Goal: Task Accomplishment & Management: Manage account settings

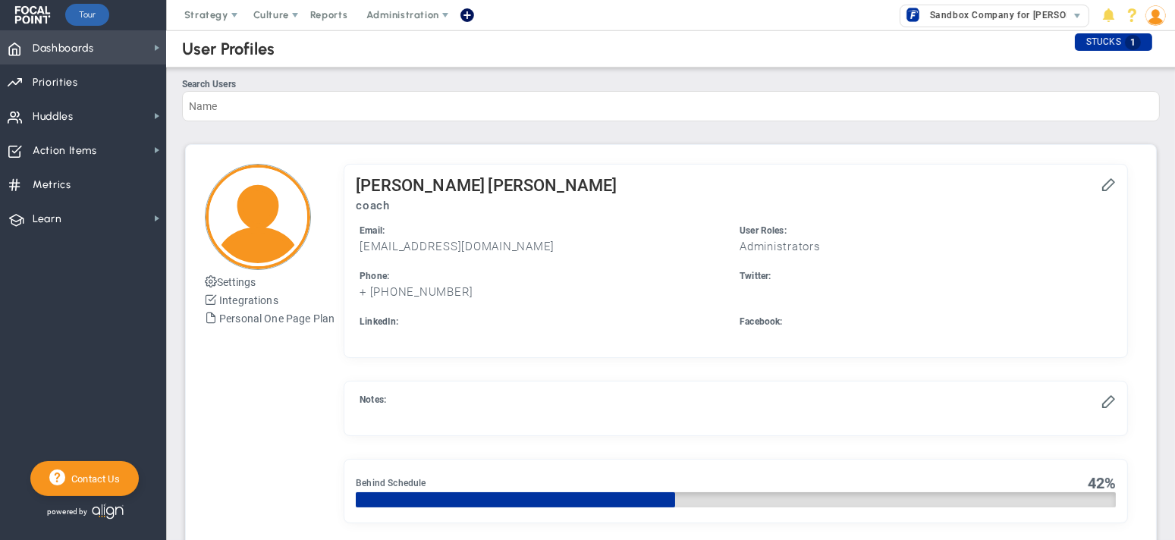
click at [58, 46] on span "Dashboards" at bounding box center [63, 49] width 61 height 32
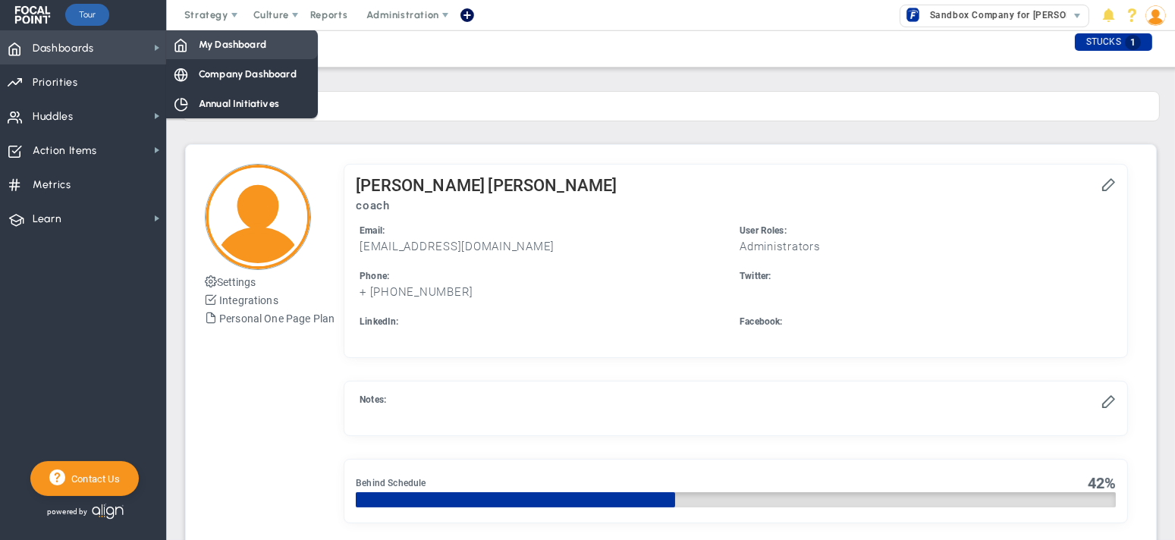
click at [243, 36] on div "My Dashboard" at bounding box center [242, 45] width 152 height 30
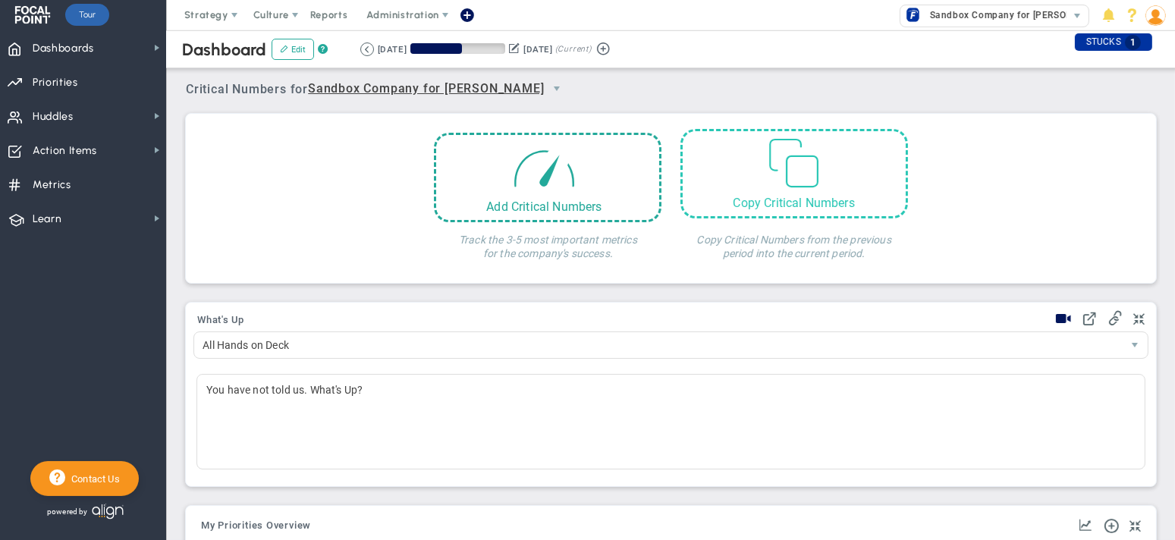
click at [786, 201] on div "Copy Critical Numbers" at bounding box center [794, 203] width 223 height 14
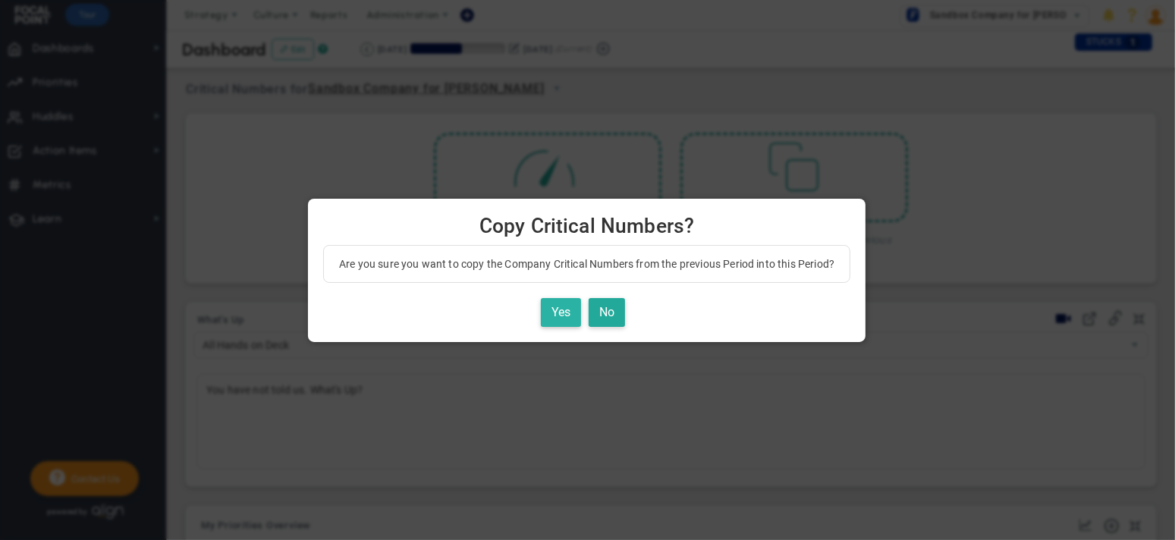
click at [564, 316] on button "Yes" at bounding box center [561, 313] width 40 height 30
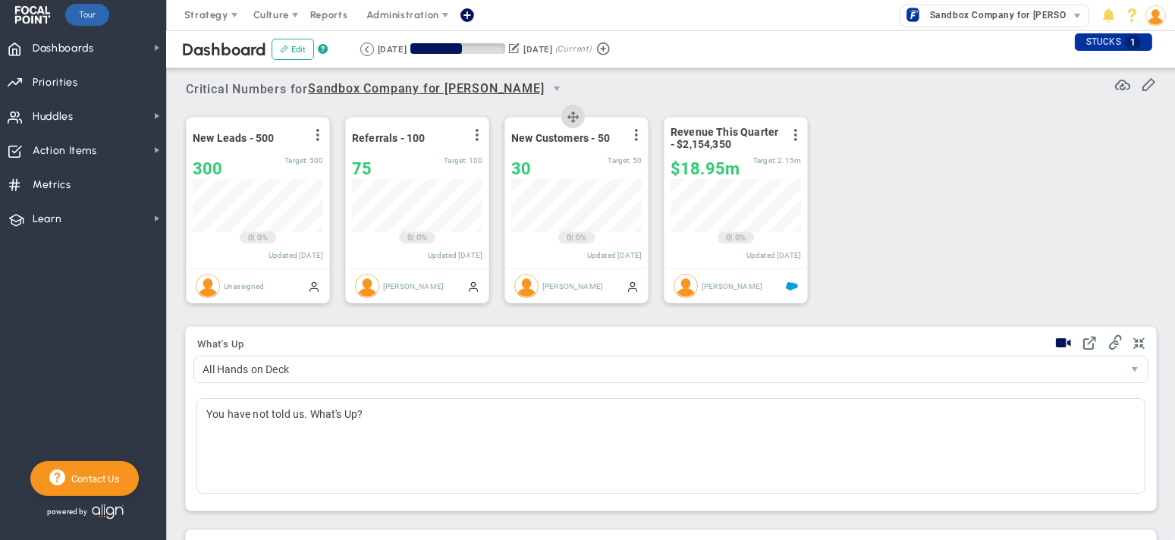
scroll to position [53, 130]
click at [203, 12] on span "Strategy" at bounding box center [206, 14] width 44 height 11
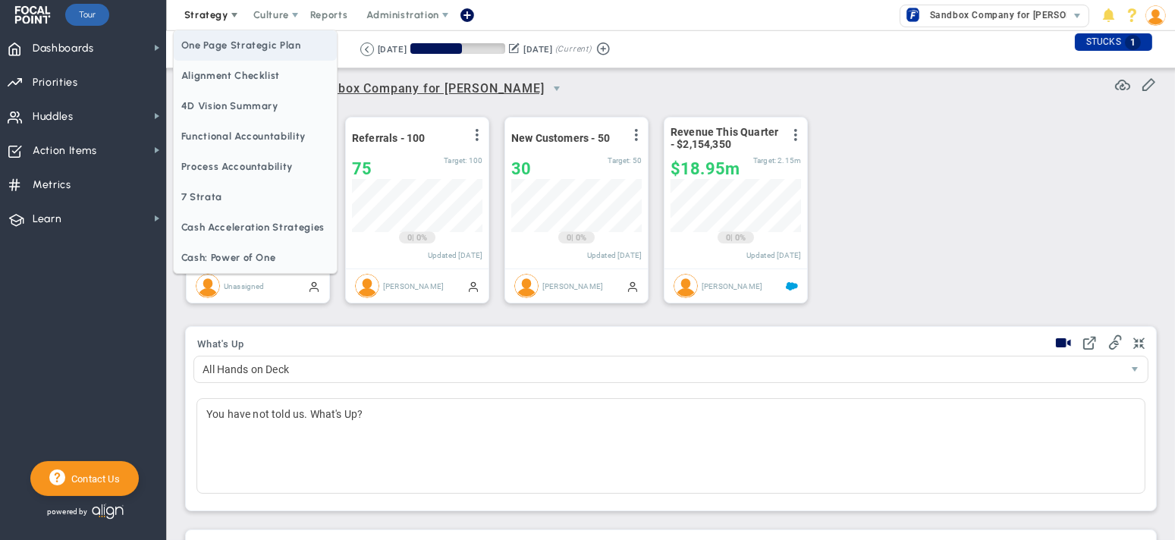
click at [227, 42] on span "One Page Strategic Plan" at bounding box center [255, 45] width 163 height 30
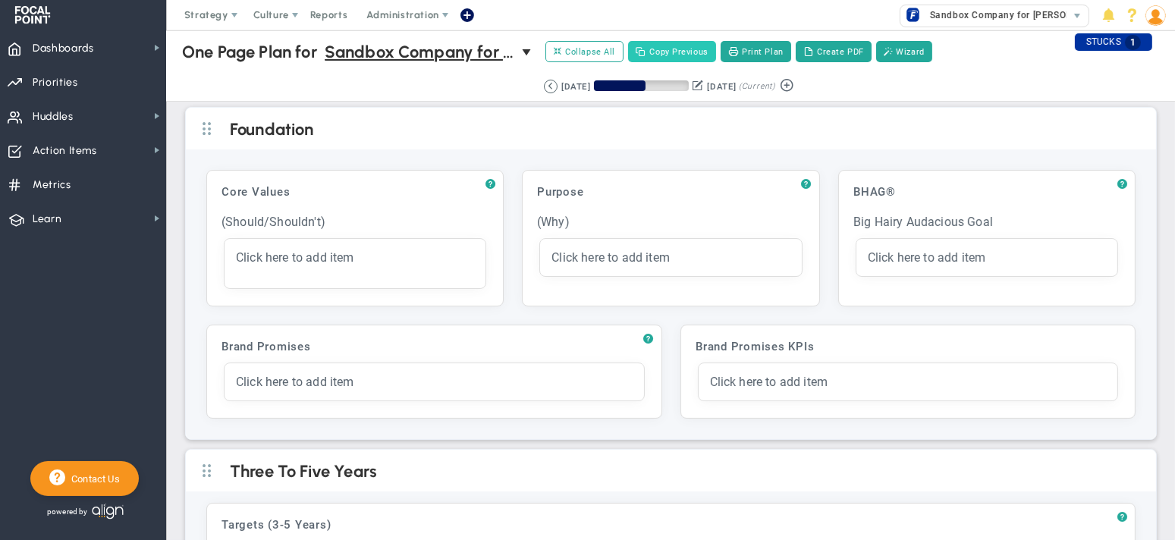
click at [684, 46] on button "Copy Previous" at bounding box center [672, 51] width 88 height 21
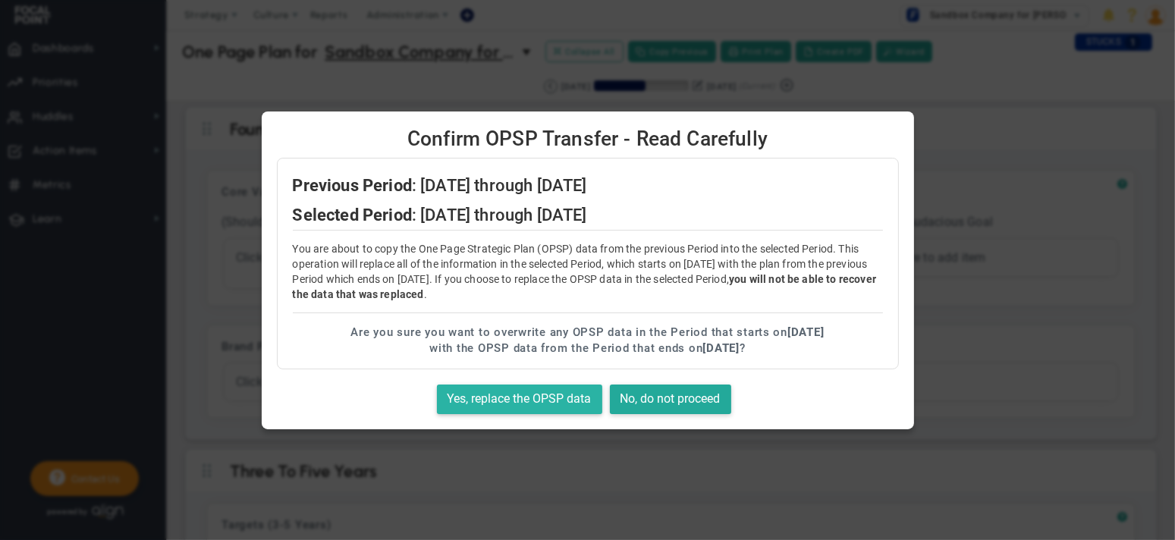
click at [546, 401] on button "Yes, replace the OPSP data" at bounding box center [519, 400] width 165 height 30
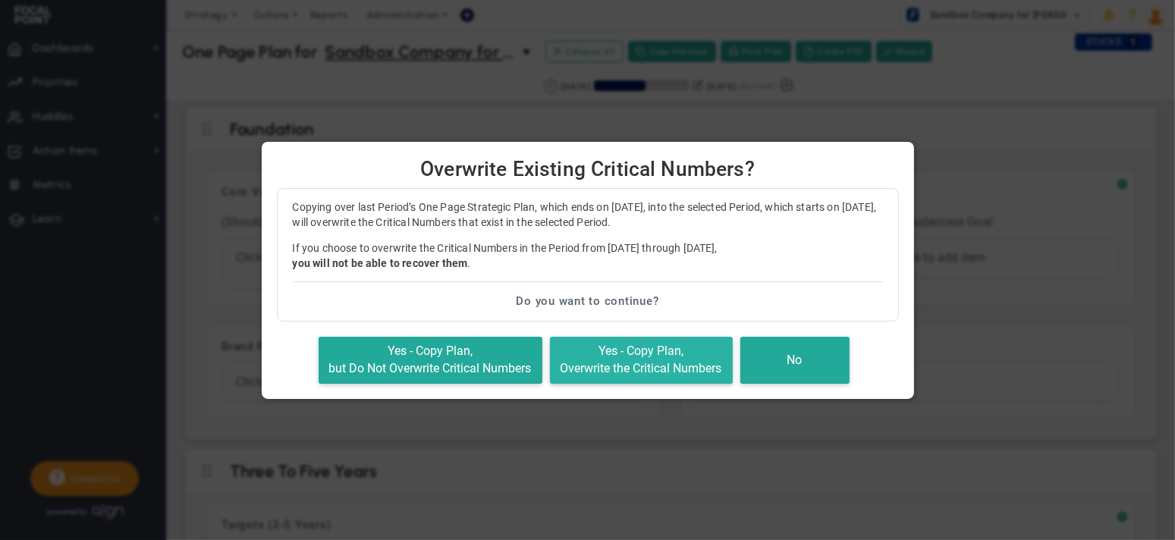
click at [605, 364] on button "Yes - Copy Plan, Overwrite the Critical Numbers" at bounding box center [641, 360] width 183 height 47
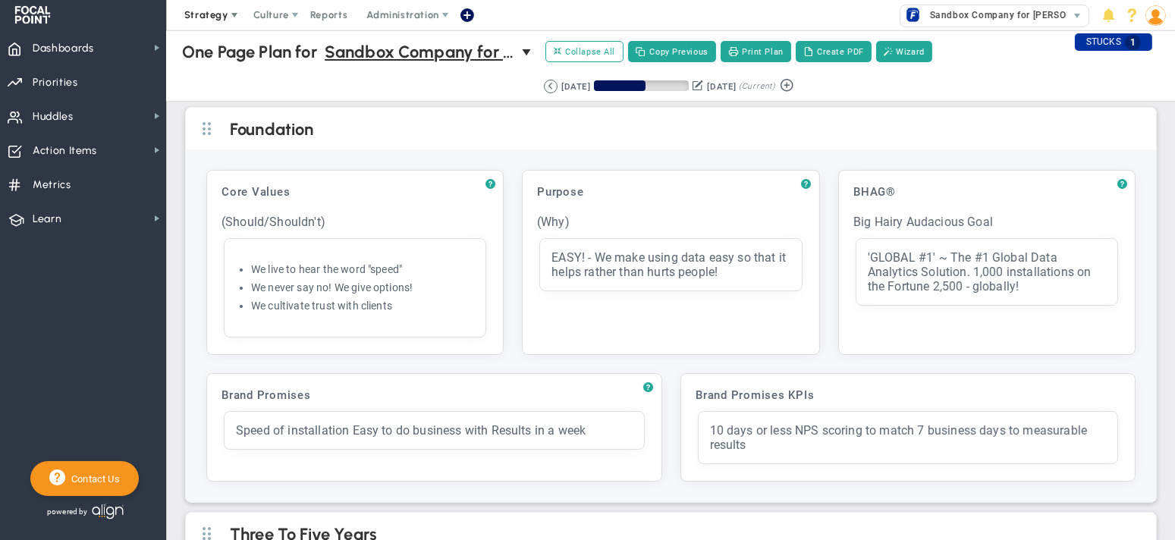
click at [206, 11] on span "Strategy" at bounding box center [206, 14] width 44 height 11
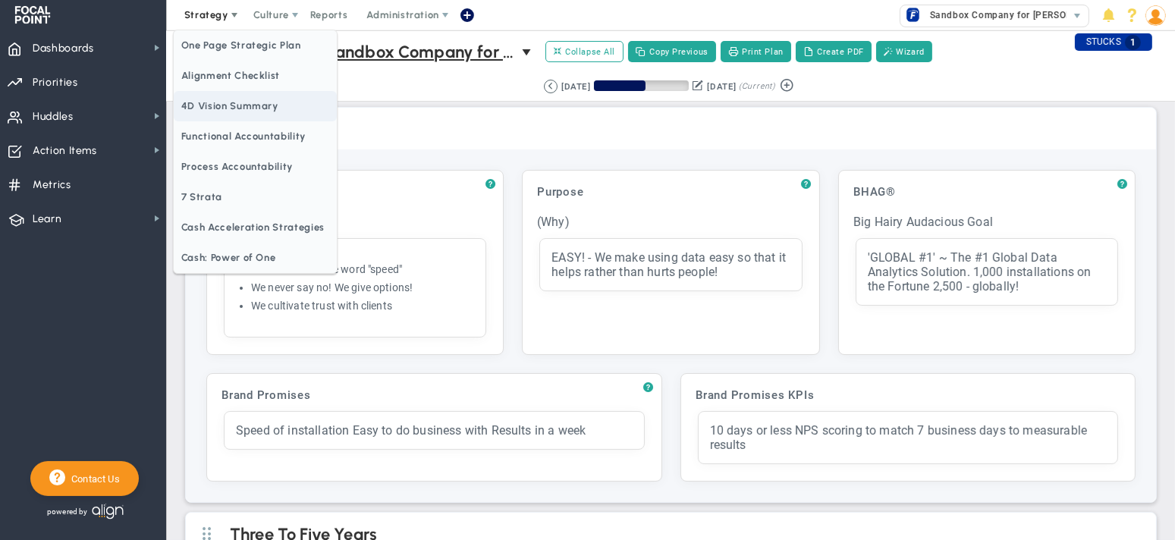
click at [226, 102] on span "4D Vision Summary" at bounding box center [255, 106] width 163 height 30
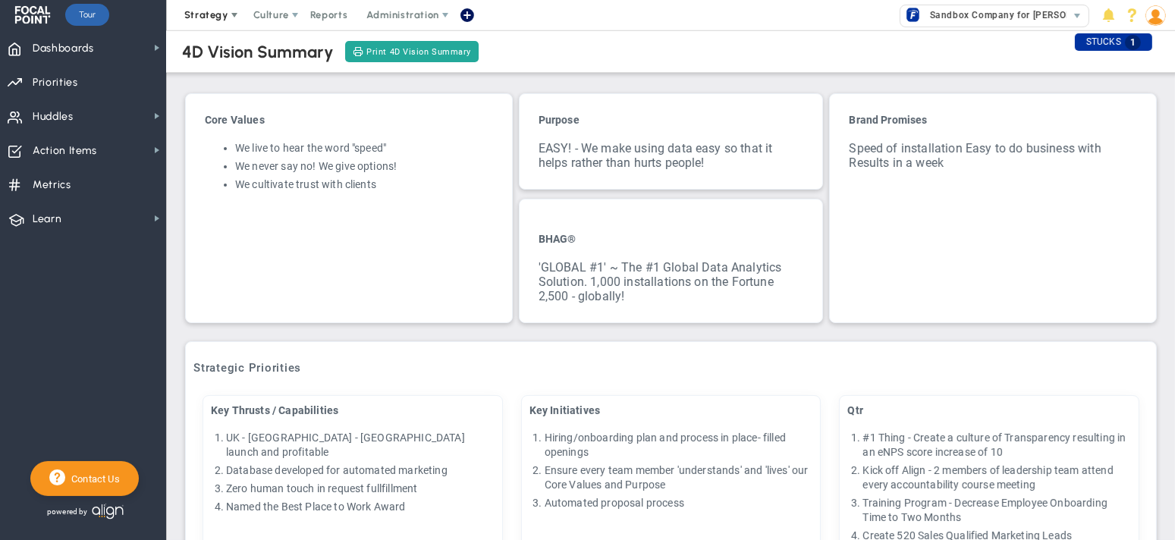
click at [210, 18] on span "Strategy" at bounding box center [206, 14] width 44 height 11
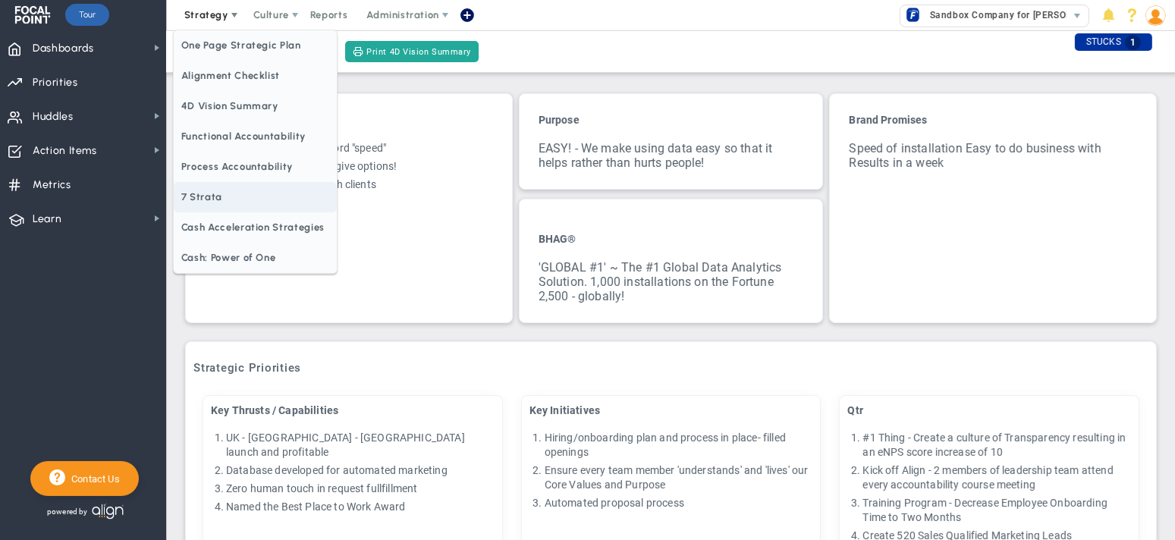
click at [202, 194] on span "7 Strata" at bounding box center [255, 197] width 163 height 30
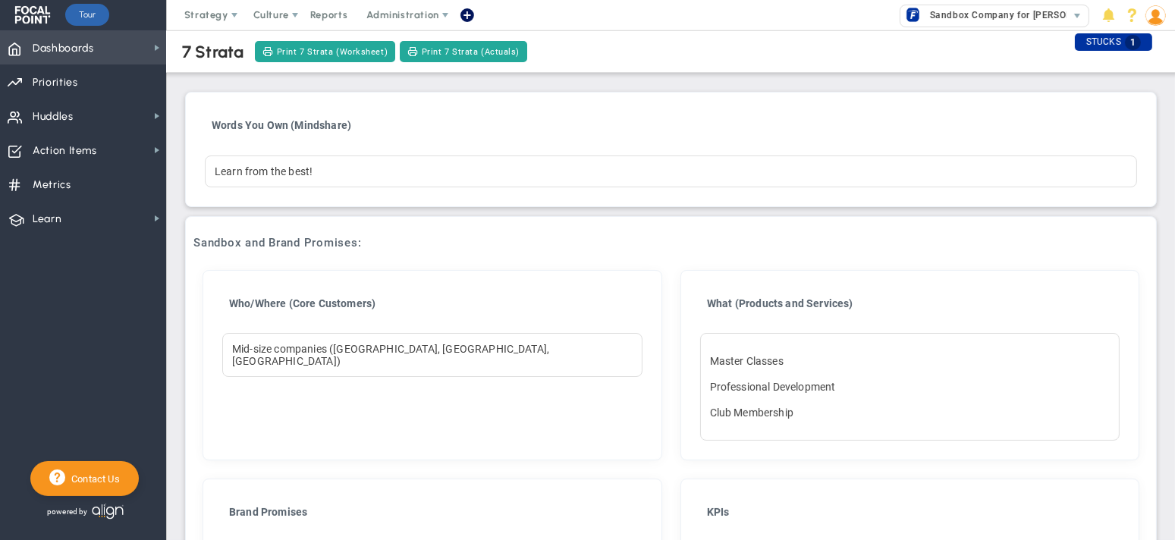
click at [60, 46] on span "Dashboards" at bounding box center [63, 49] width 61 height 32
click at [1008, 10] on span "Sandbox Company for [PERSON_NAME]" at bounding box center [1015, 15] width 186 height 20
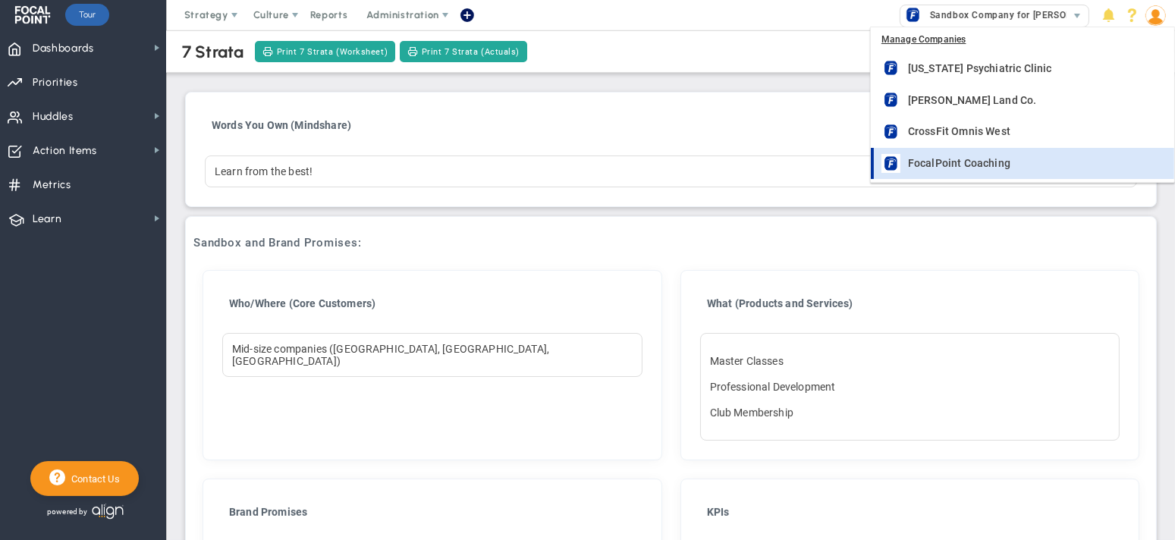
click at [941, 158] on span "FocalPoint Coaching" at bounding box center [959, 163] width 102 height 11
